Goal: Task Accomplishment & Management: Manage account settings

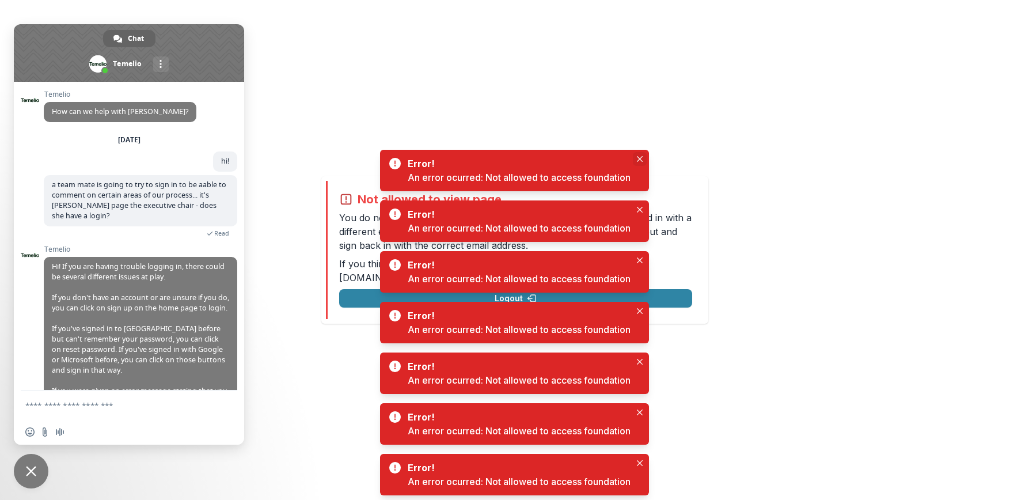
click at [637, 158] on button "Close" at bounding box center [640, 159] width 14 height 14
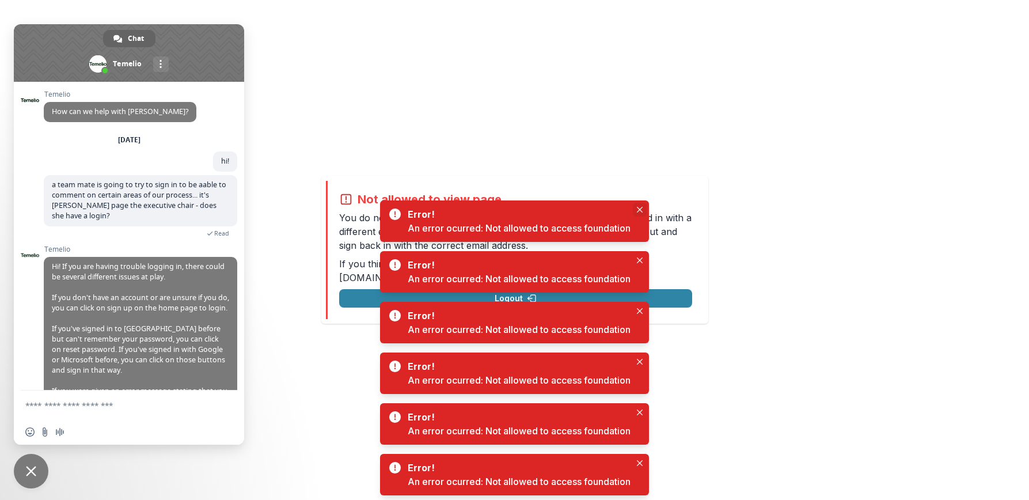
click at [642, 206] on button "Close" at bounding box center [640, 210] width 14 height 14
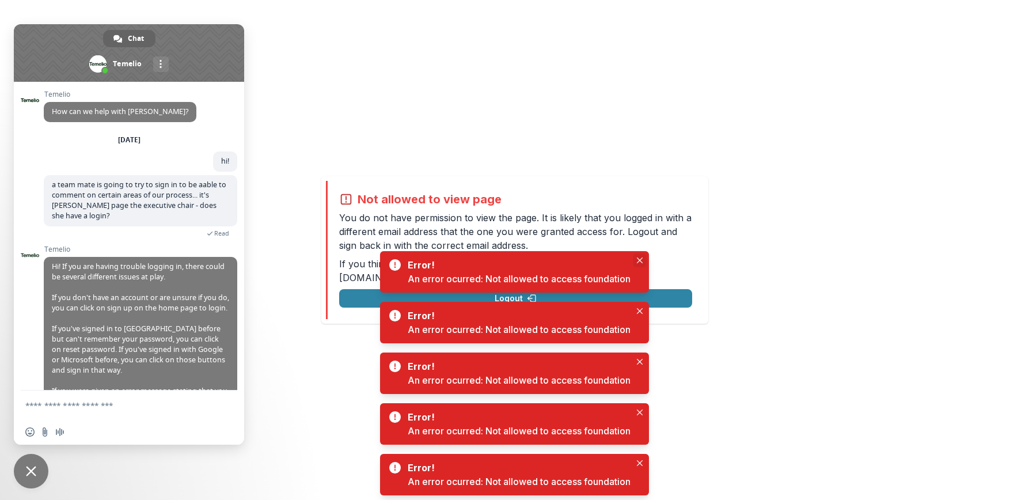
click at [641, 259] on icon "Close" at bounding box center [640, 260] width 6 height 6
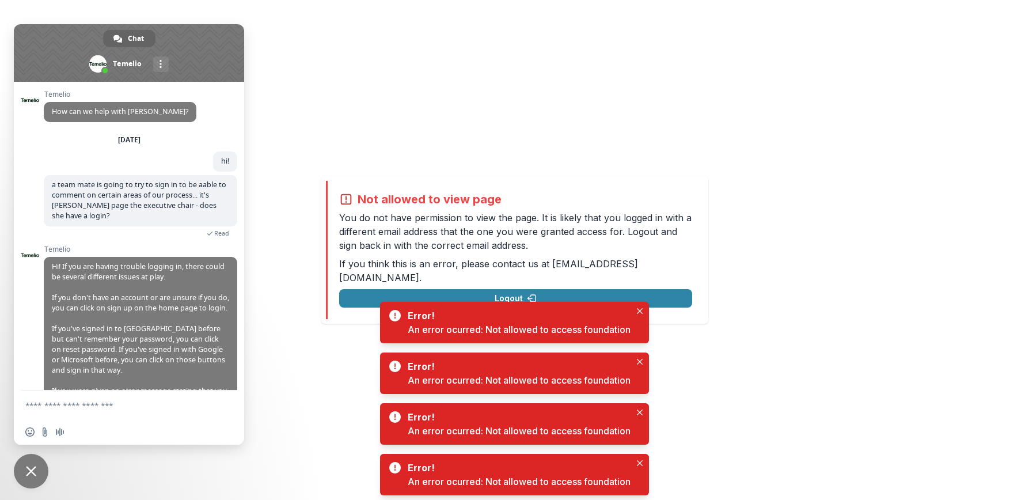
click at [641, 303] on div "Error! An error ocurred: Not allowed to access foundation" at bounding box center [514, 322] width 269 height 41
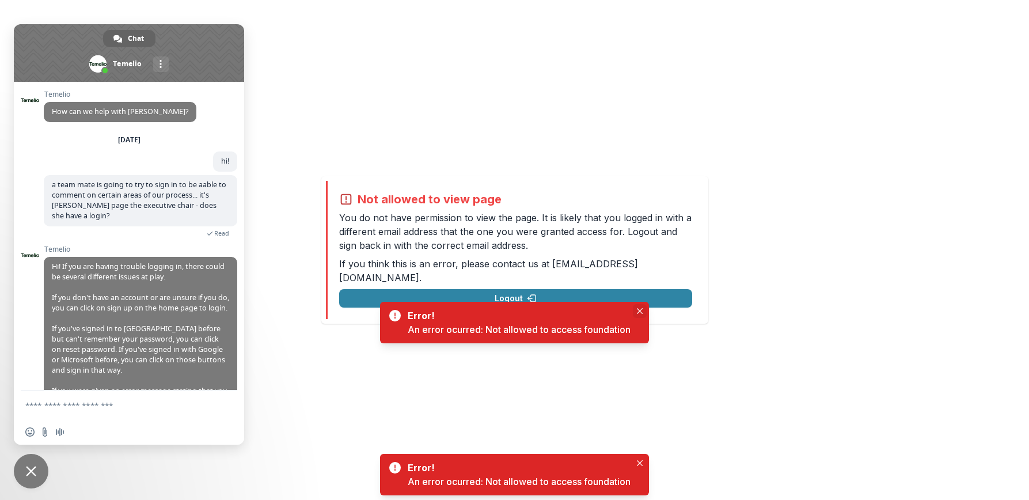
click at [641, 310] on icon "Close" at bounding box center [640, 311] width 6 height 6
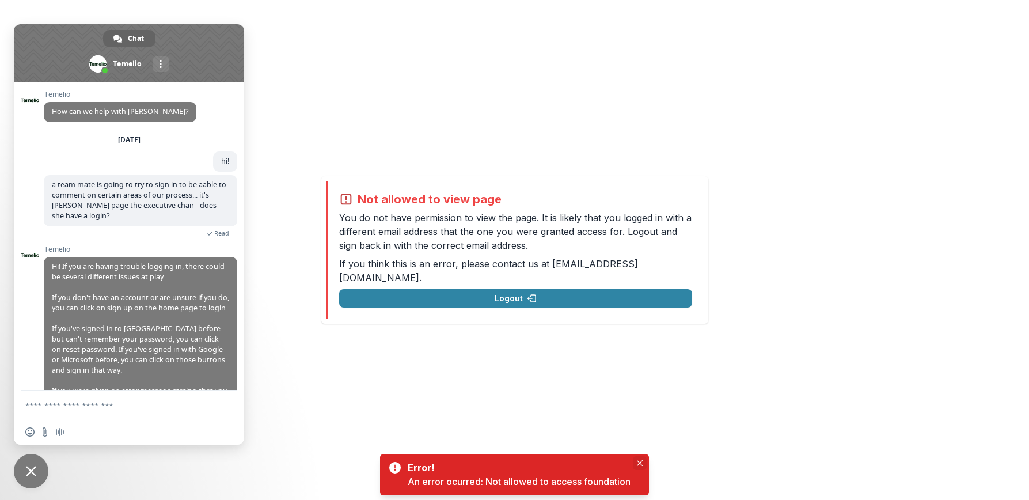
click at [640, 464] on icon "Close" at bounding box center [640, 463] width 6 height 6
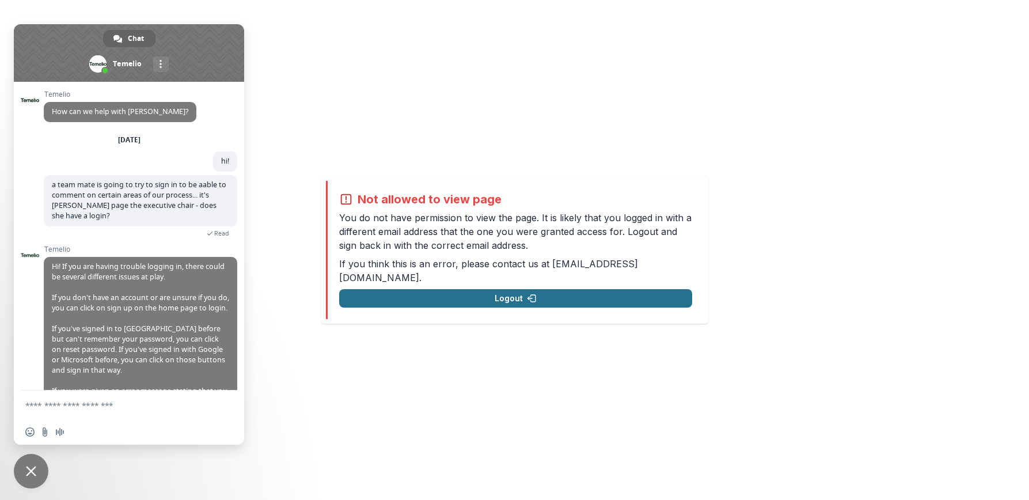
click at [531, 289] on button "Logout" at bounding box center [515, 298] width 353 height 18
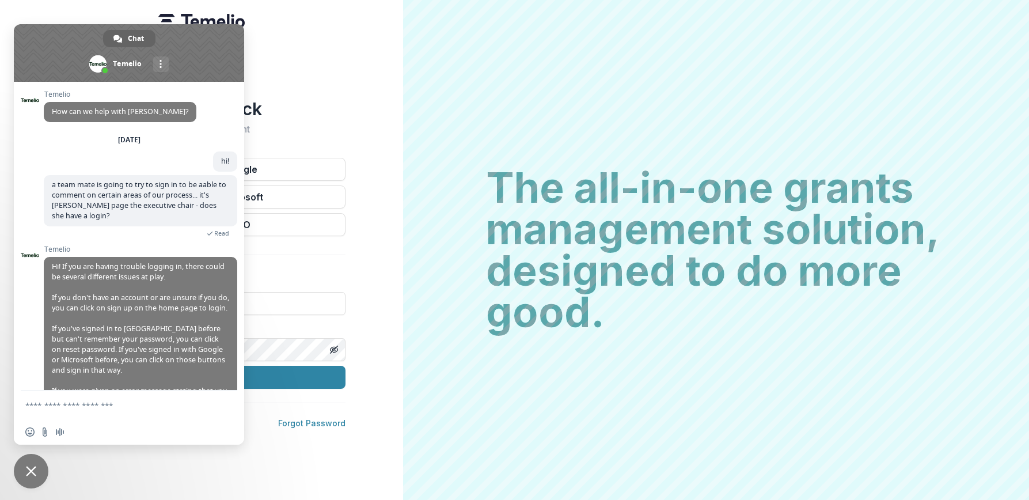
click at [207, 45] on span at bounding box center [129, 53] width 230 height 58
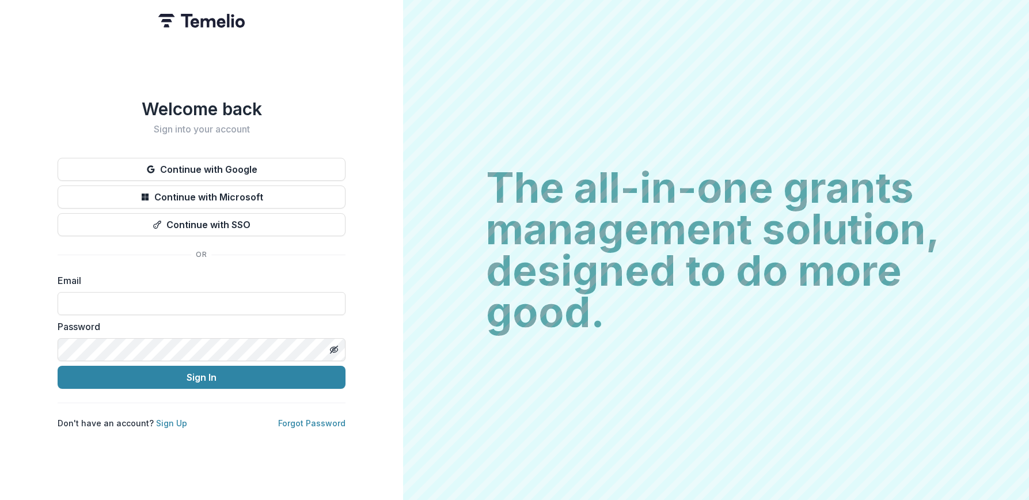
click at [180, 290] on div "Email" at bounding box center [202, 293] width 288 height 41
click at [172, 302] on input at bounding box center [202, 303] width 288 height 23
type input "**********"
click at [58, 366] on button "Sign In" at bounding box center [202, 377] width 288 height 23
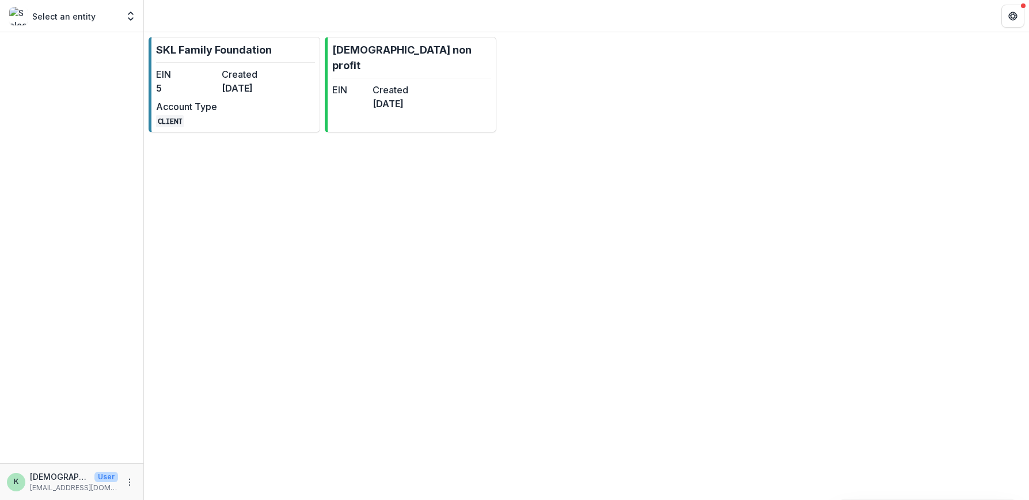
click at [295, 334] on div "SKL Family Foundation EIN 5 Created 3 months ago Account Type CLIENT kristen no…" at bounding box center [586, 265] width 885 height 467
click at [222, 312] on div "SKL Family Foundation EIN 5 Created 3 months ago Account Type CLIENT kristen no…" at bounding box center [586, 265] width 885 height 467
click at [262, 51] on p "SKL Family Foundation" at bounding box center [214, 50] width 116 height 16
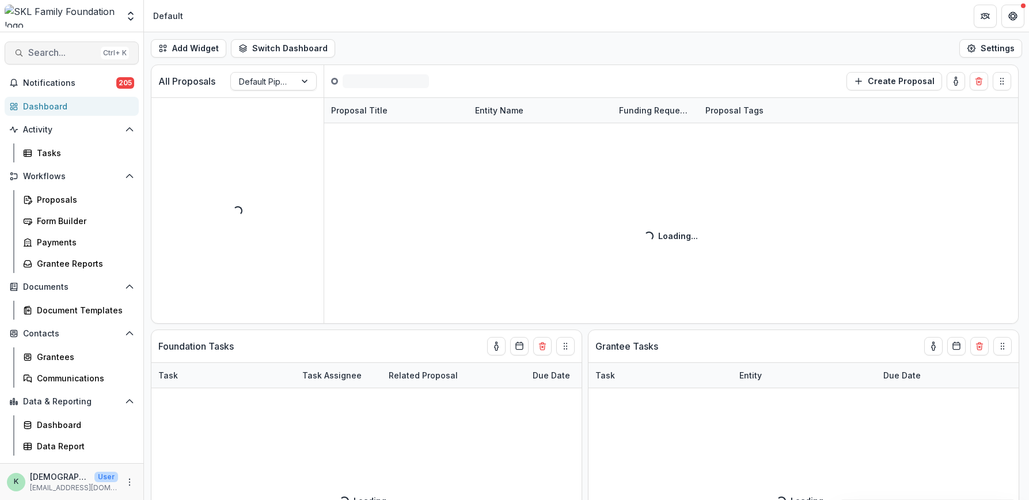
click at [51, 48] on span "Search..." at bounding box center [62, 52] width 68 height 11
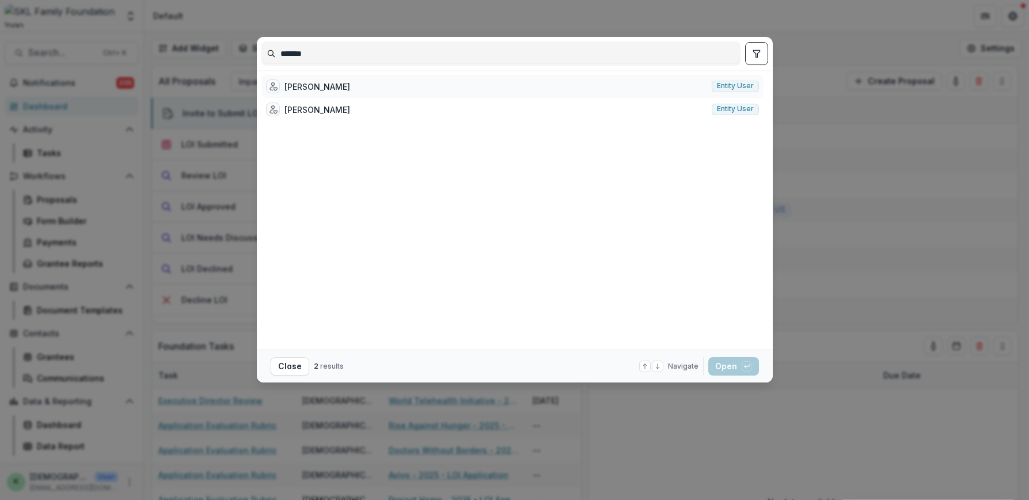
type input "*******"
click at [318, 88] on div "Yasmine Ahmed" at bounding box center [317, 87] width 66 height 12
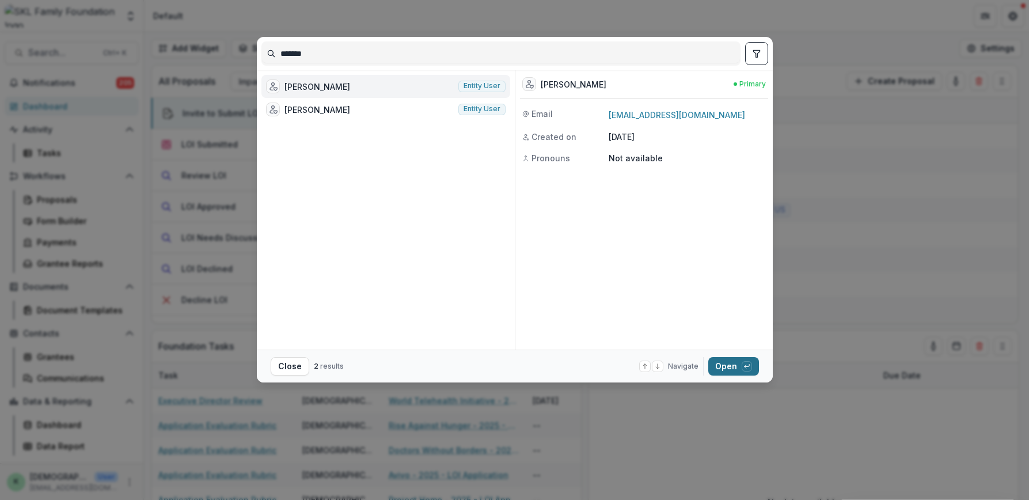
click at [730, 363] on button "Open with enter key" at bounding box center [733, 366] width 51 height 18
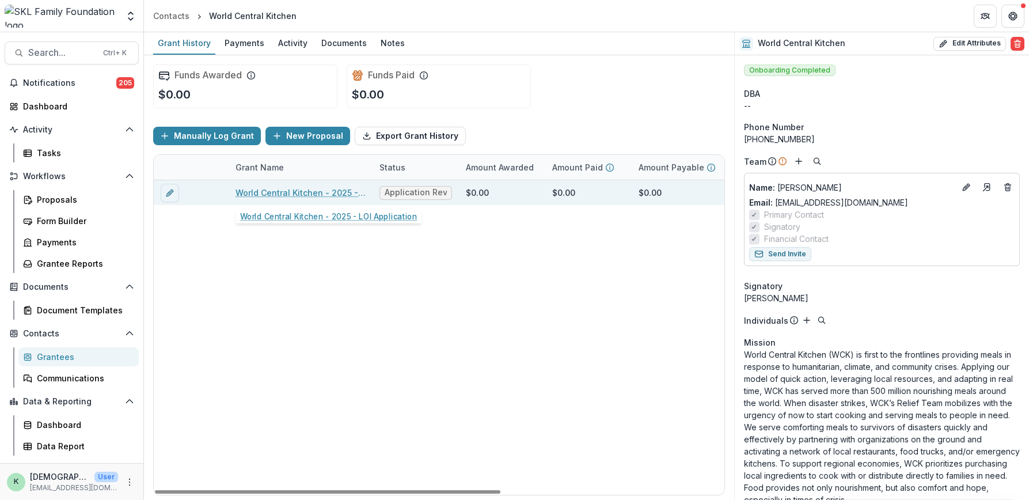
click at [299, 195] on link "World Central Kitchen - 2025 - LOI Application" at bounding box center [300, 193] width 130 height 12
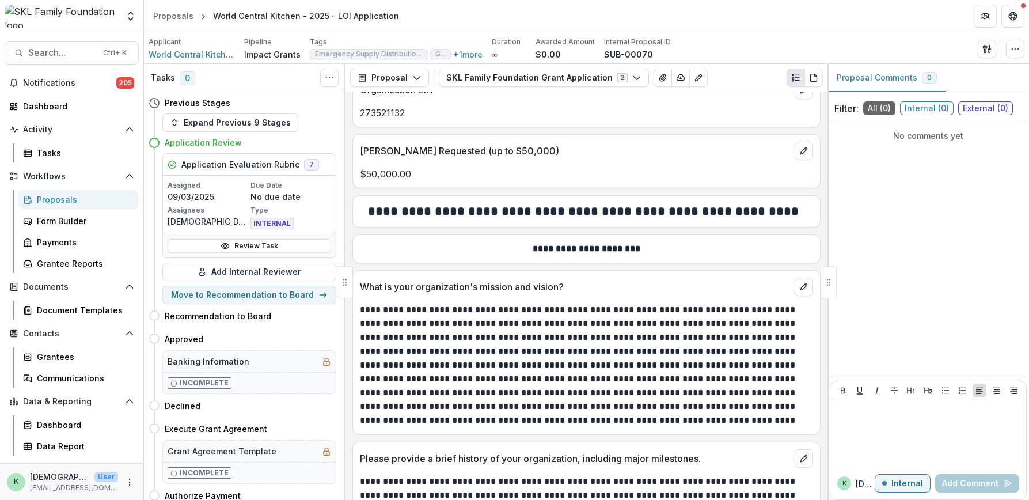
scroll to position [518, 0]
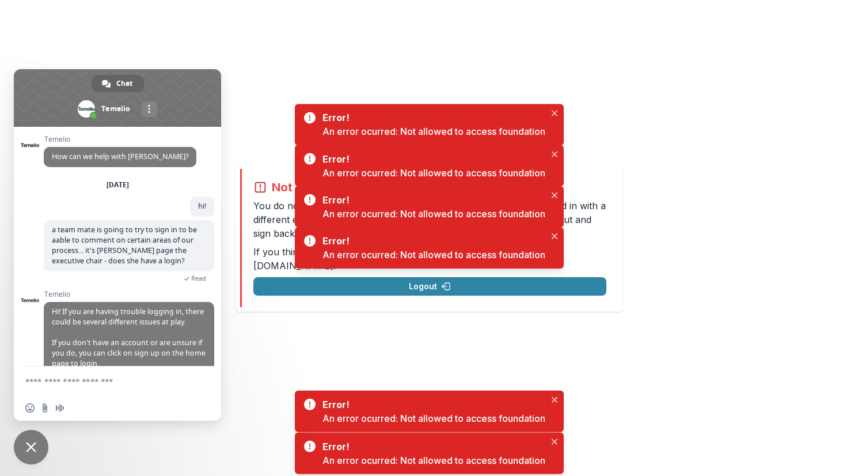
scroll to position [187, 0]
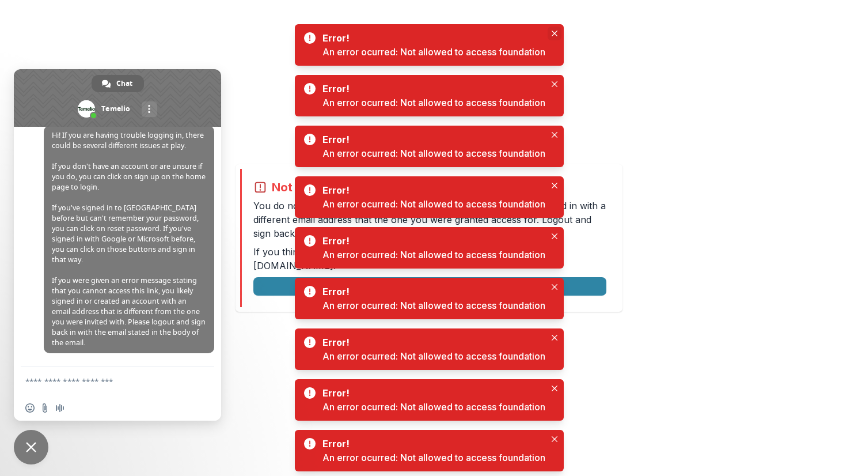
click at [550, 31] on button "Close" at bounding box center [554, 33] width 14 height 14
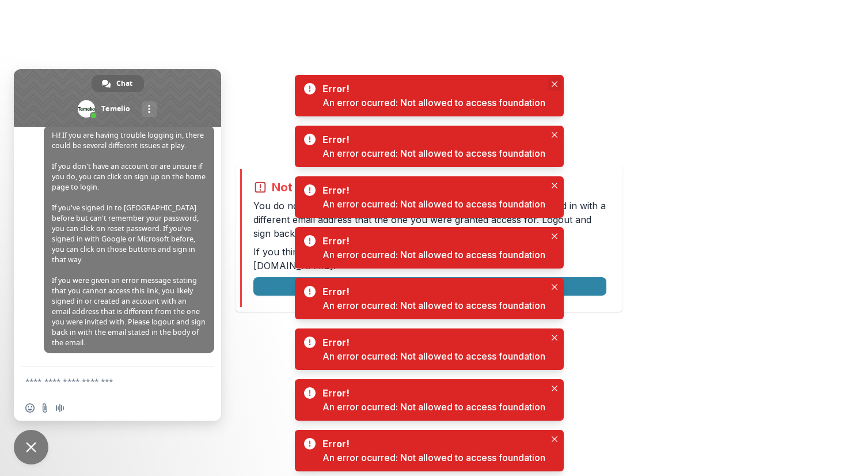
click at [559, 82] on button "Close" at bounding box center [554, 84] width 14 height 14
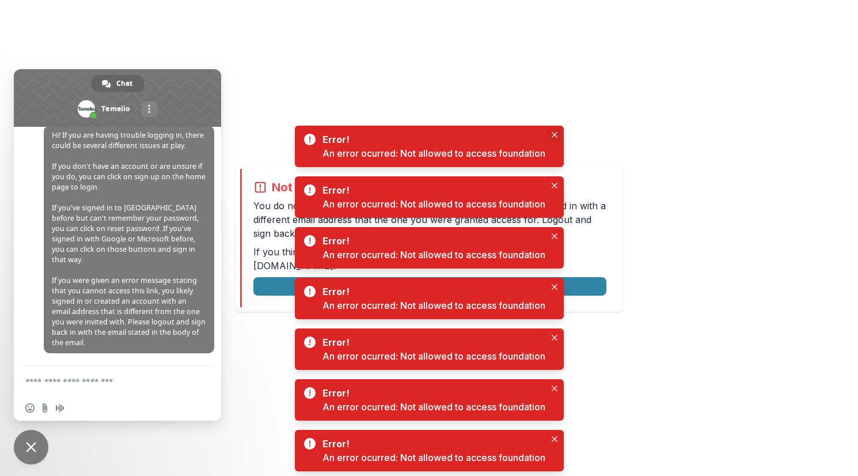
click at [552, 136] on icon "Close" at bounding box center [555, 135] width 6 height 6
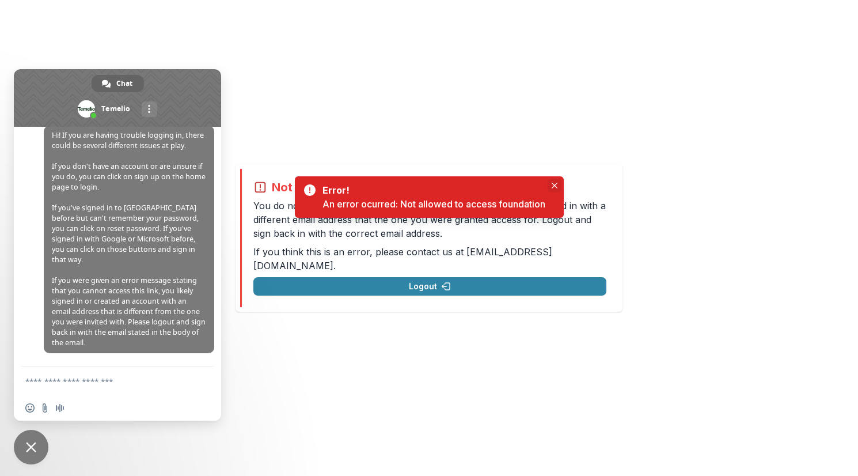
click at [555, 180] on button "Close" at bounding box center [554, 185] width 14 height 14
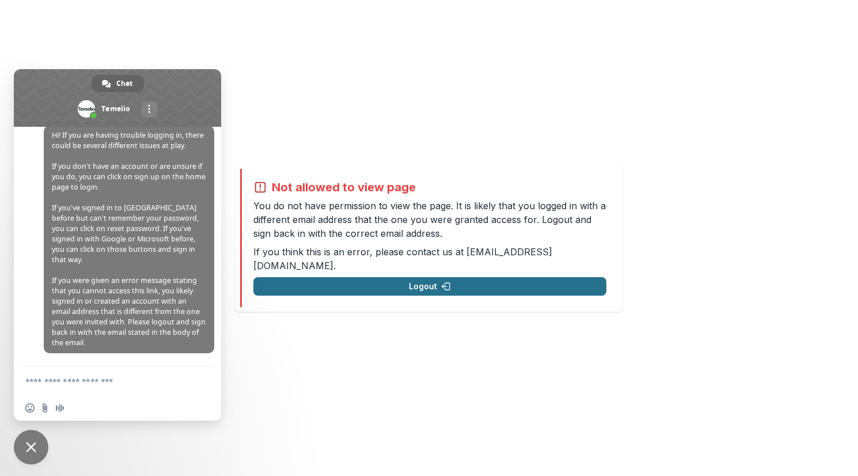
click at [510, 277] on button "Logout" at bounding box center [429, 286] width 353 height 18
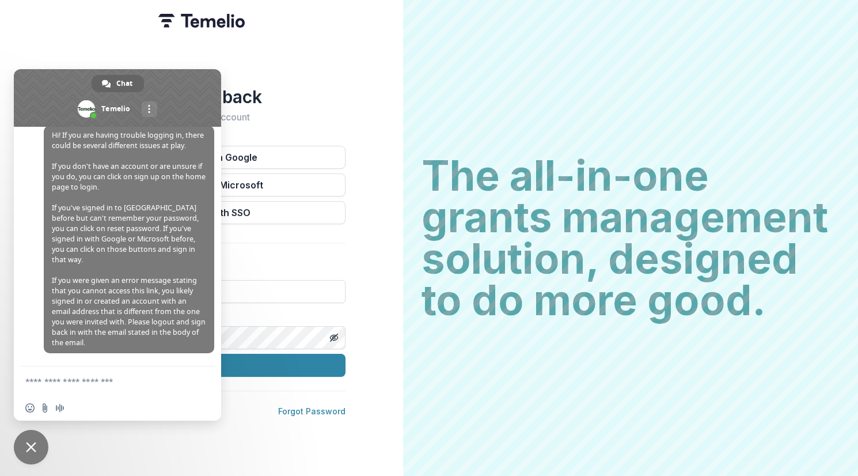
click at [185, 90] on span at bounding box center [117, 98] width 207 height 58
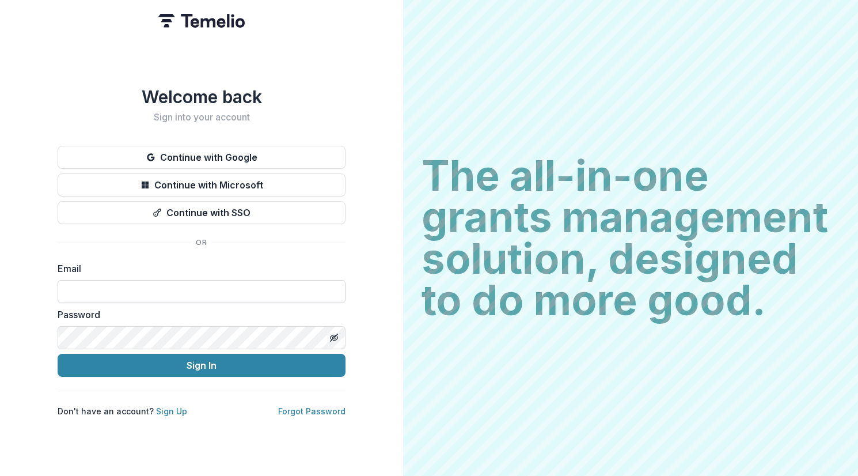
click at [187, 287] on input at bounding box center [202, 291] width 288 height 23
type input "**********"
click at [58, 353] on button "Sign In" at bounding box center [202, 364] width 288 height 23
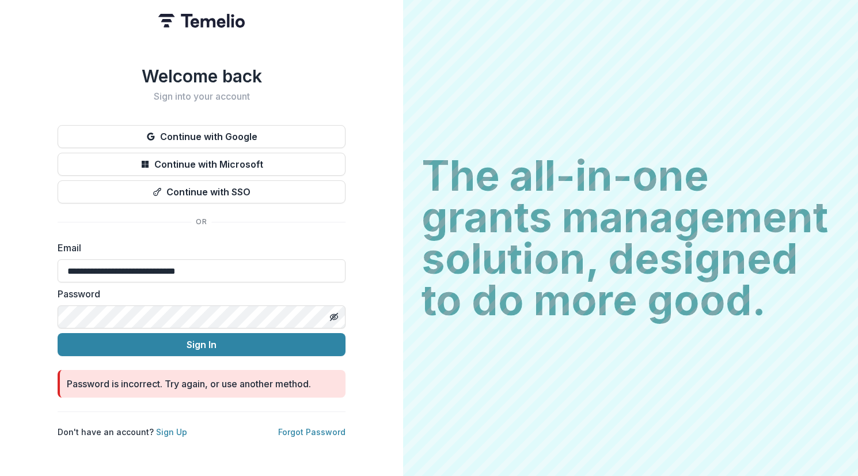
click at [0, 270] on html "**********" at bounding box center [429, 238] width 858 height 476
click at [58, 333] on button "Sign In" at bounding box center [202, 344] width 288 height 23
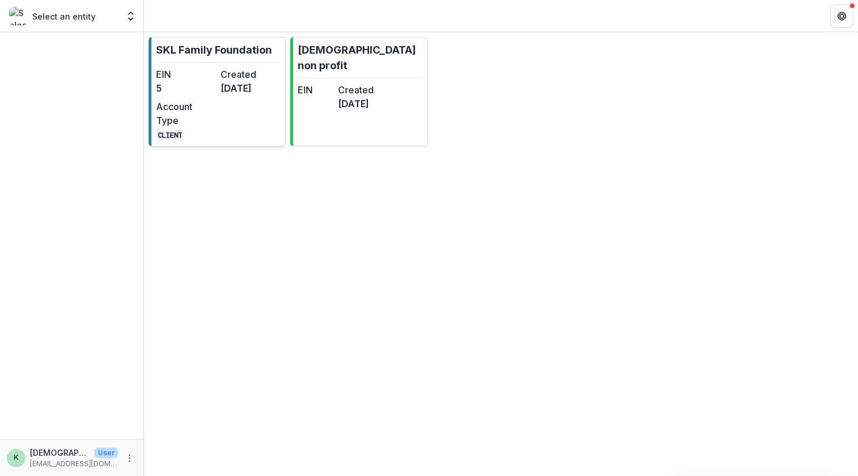
click at [191, 77] on dt "EIN" at bounding box center [186, 74] width 60 height 14
